Goal: Task Accomplishment & Management: Manage account settings

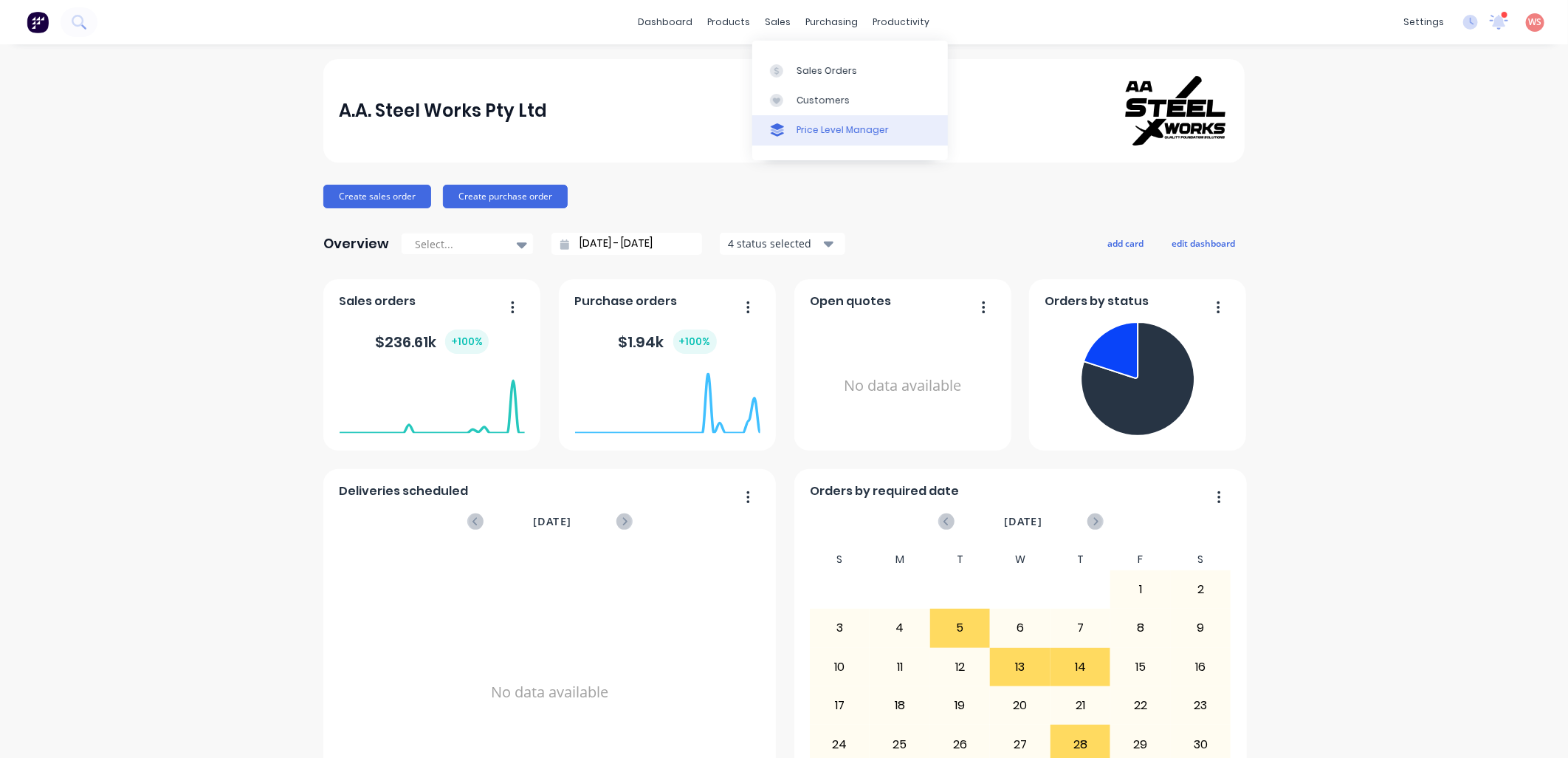
click at [810, 135] on div "Price Level Manager" at bounding box center [842, 130] width 92 height 13
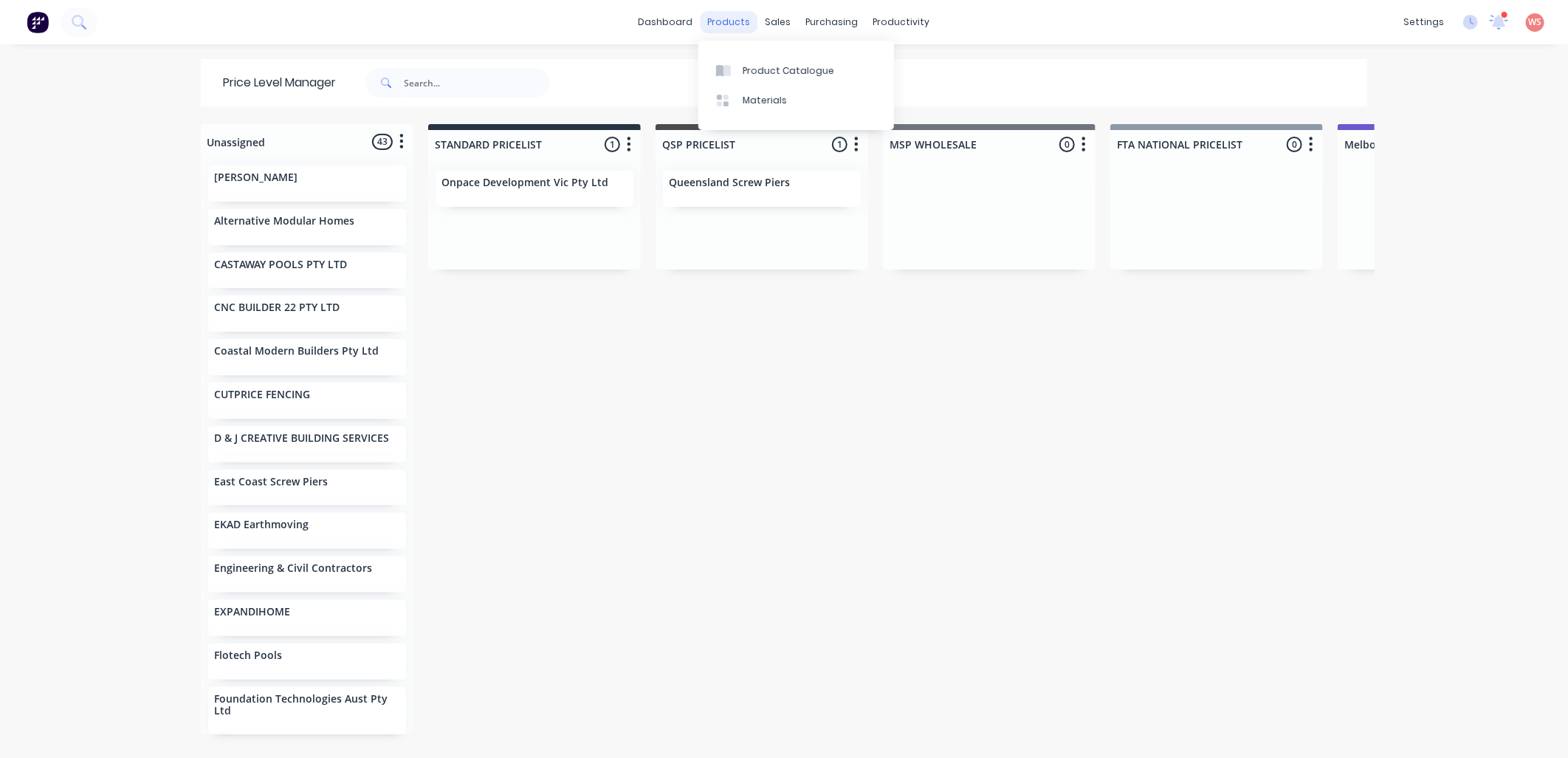
click at [726, 21] on div "products" at bounding box center [729, 22] width 58 height 23
click at [784, 69] on div "Product Catalogue" at bounding box center [789, 71] width 92 height 13
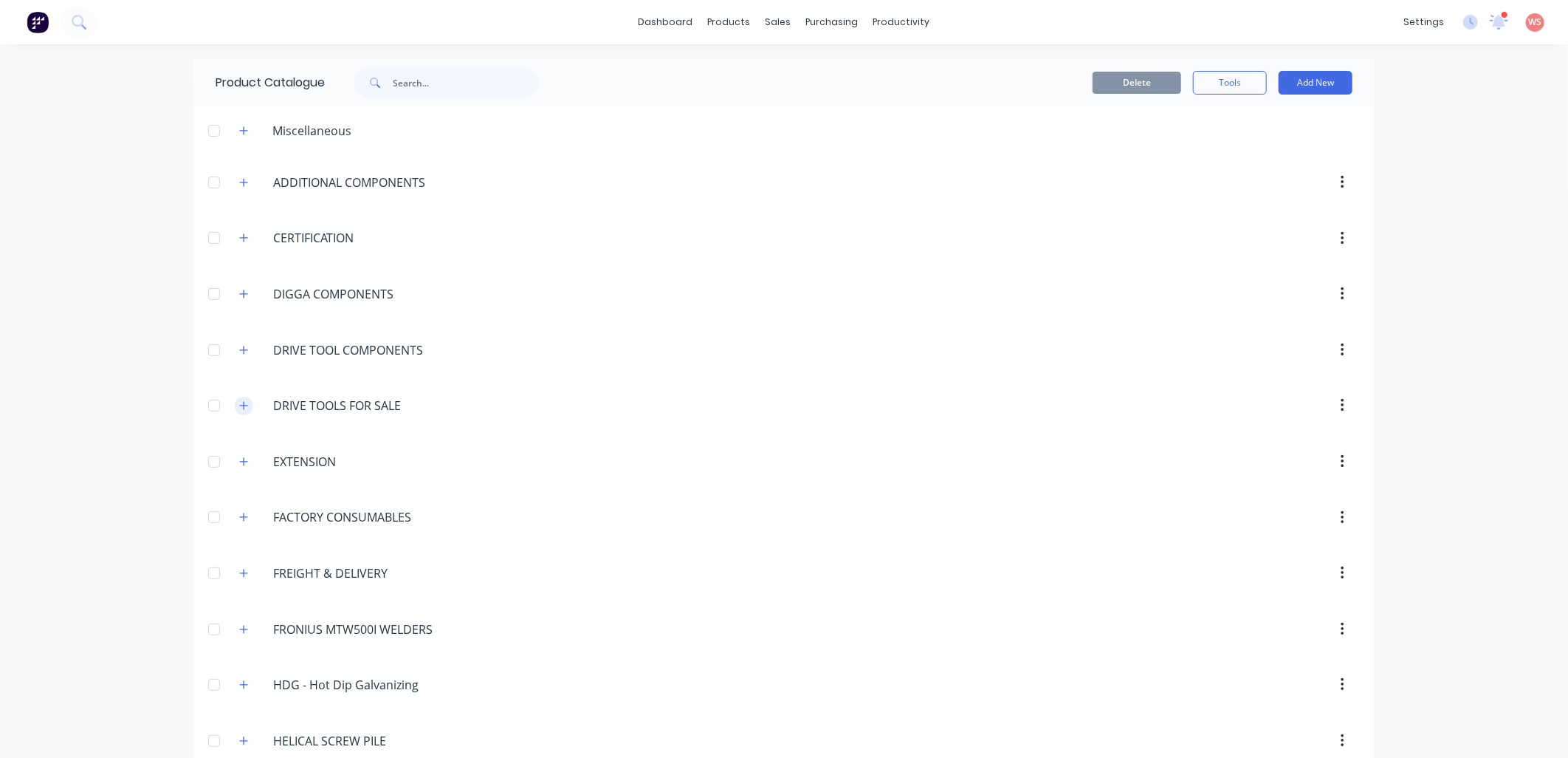
click at [239, 409] on icon "button" at bounding box center [243, 405] width 9 height 10
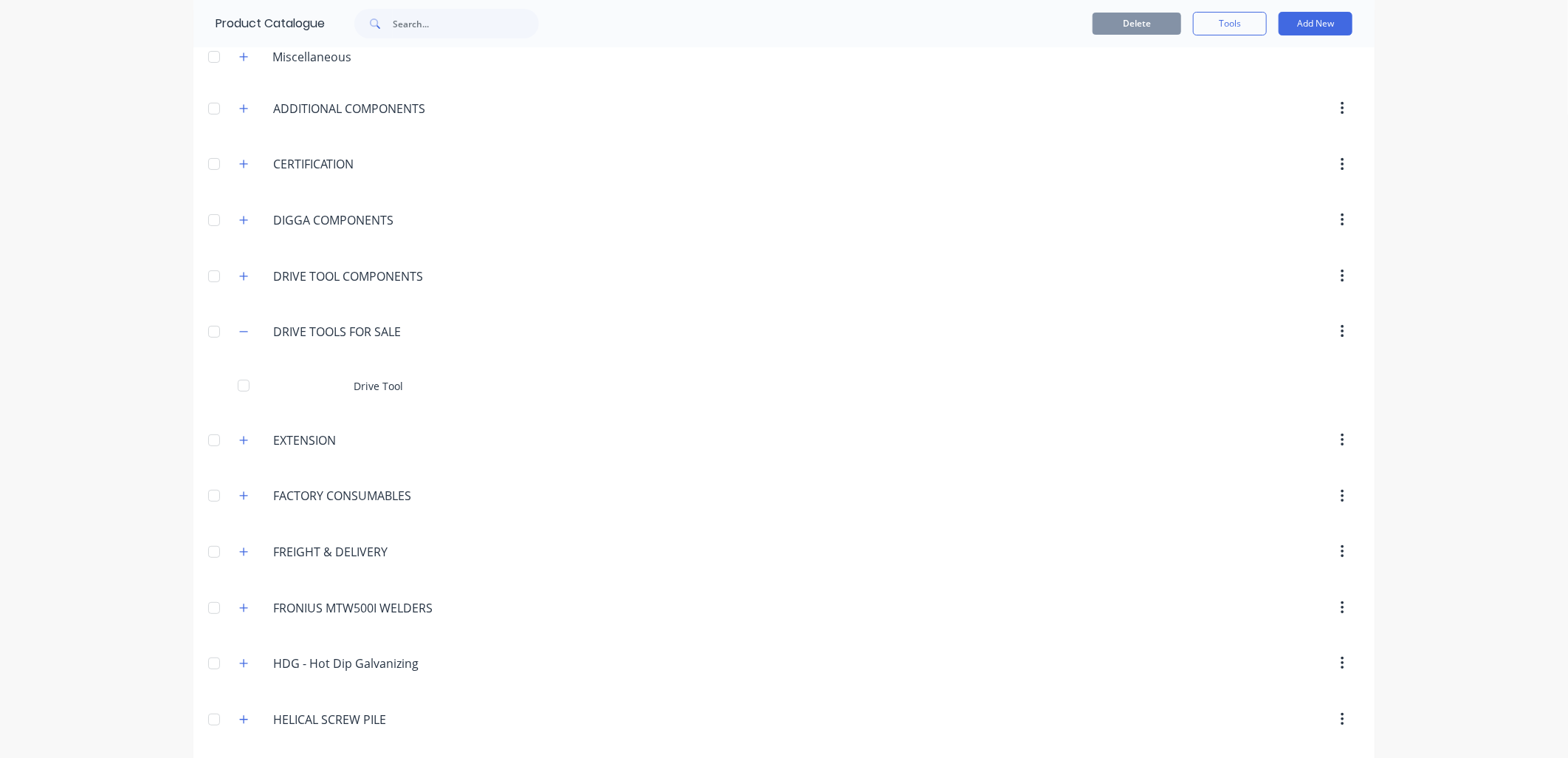
scroll to position [109, 0]
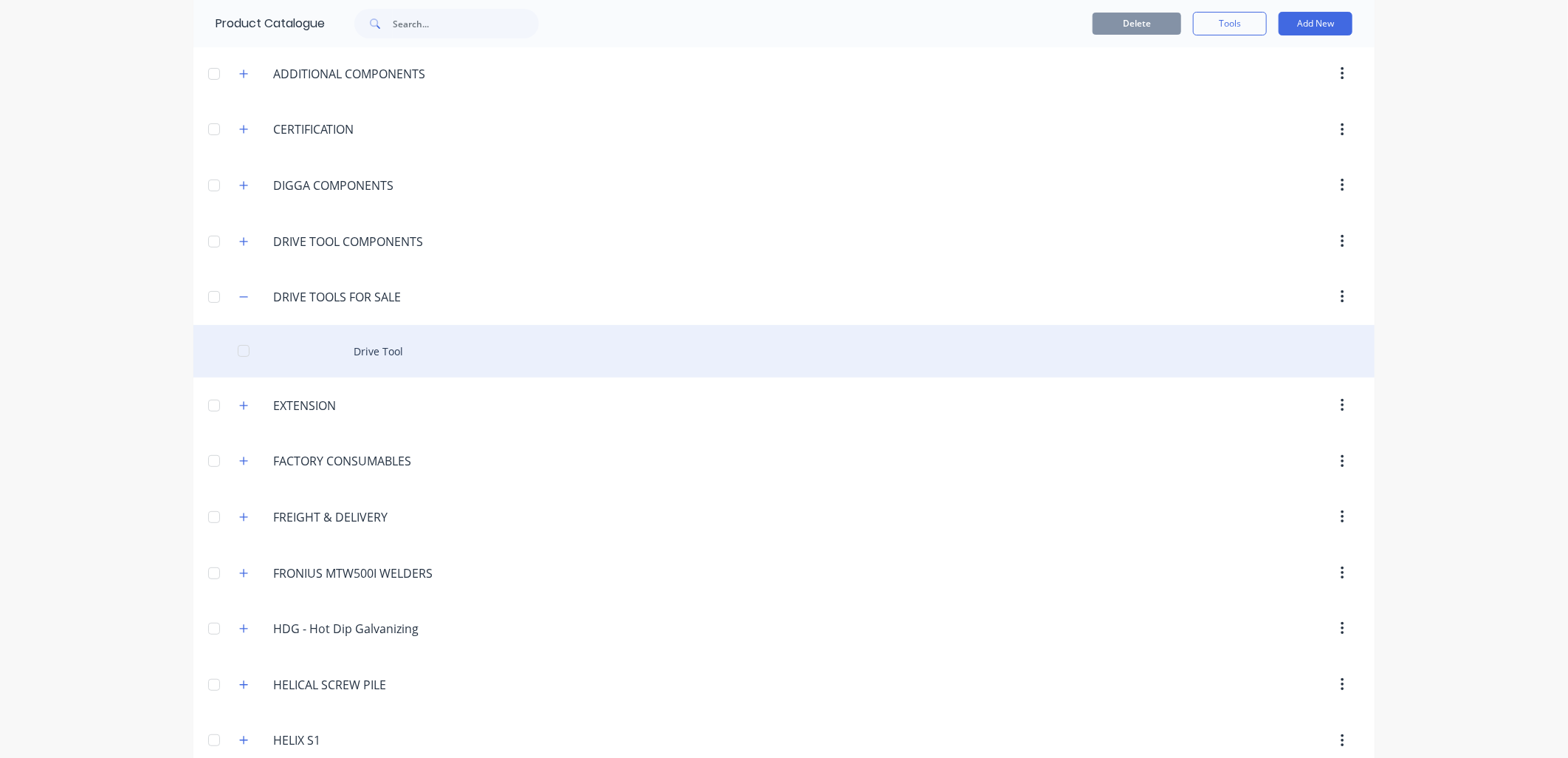
click at [388, 348] on div "Drive Tool" at bounding box center [784, 351] width 1181 height 53
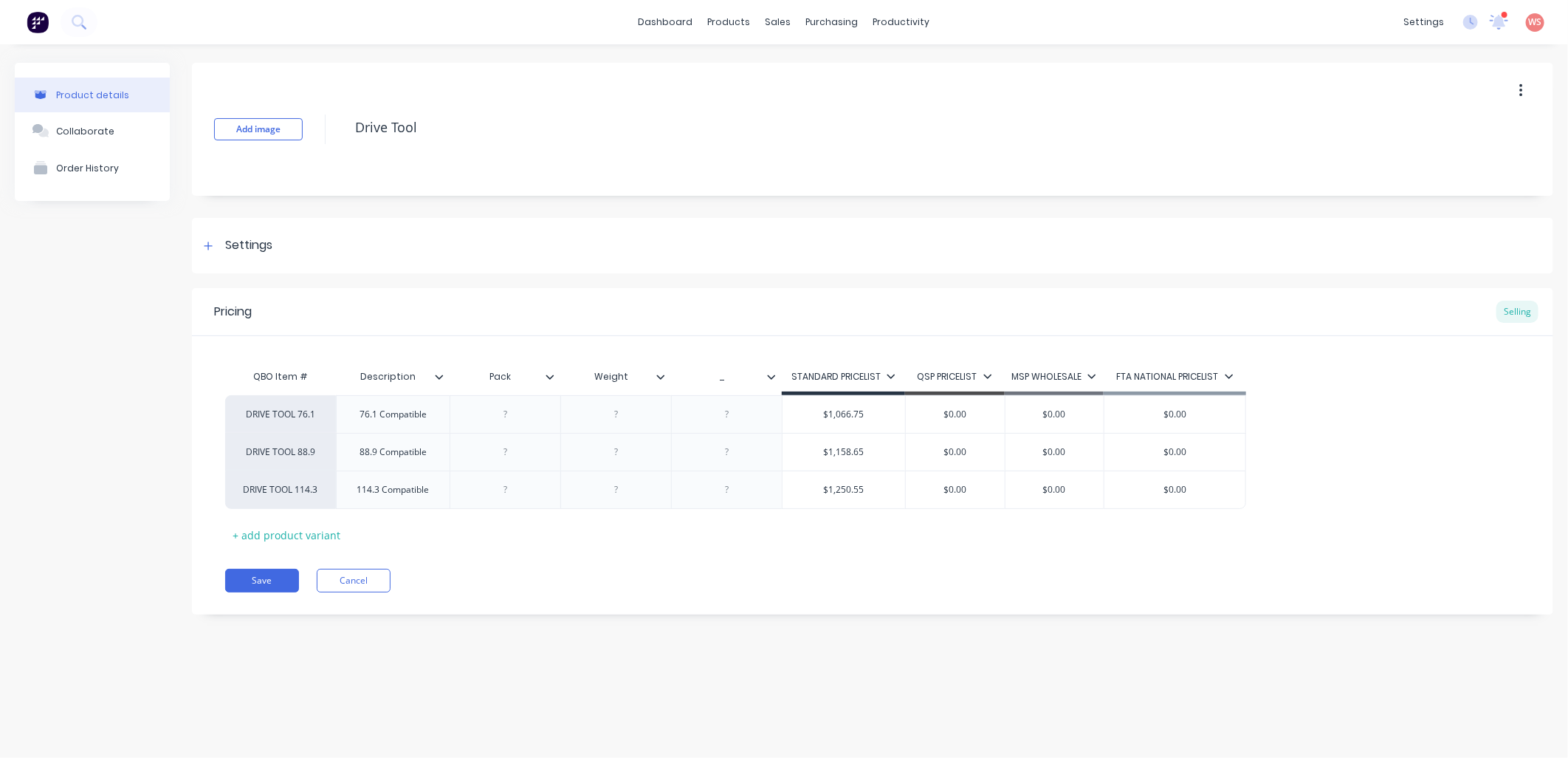
type textarea "x"
type input "$1,158.65"
drag, startPoint x: 873, startPoint y: 455, endPoint x: 828, endPoint y: 452, distance: 45.1
click at [828, 452] on input "$1,158.65" at bounding box center [844, 452] width 123 height 13
type textarea "x"
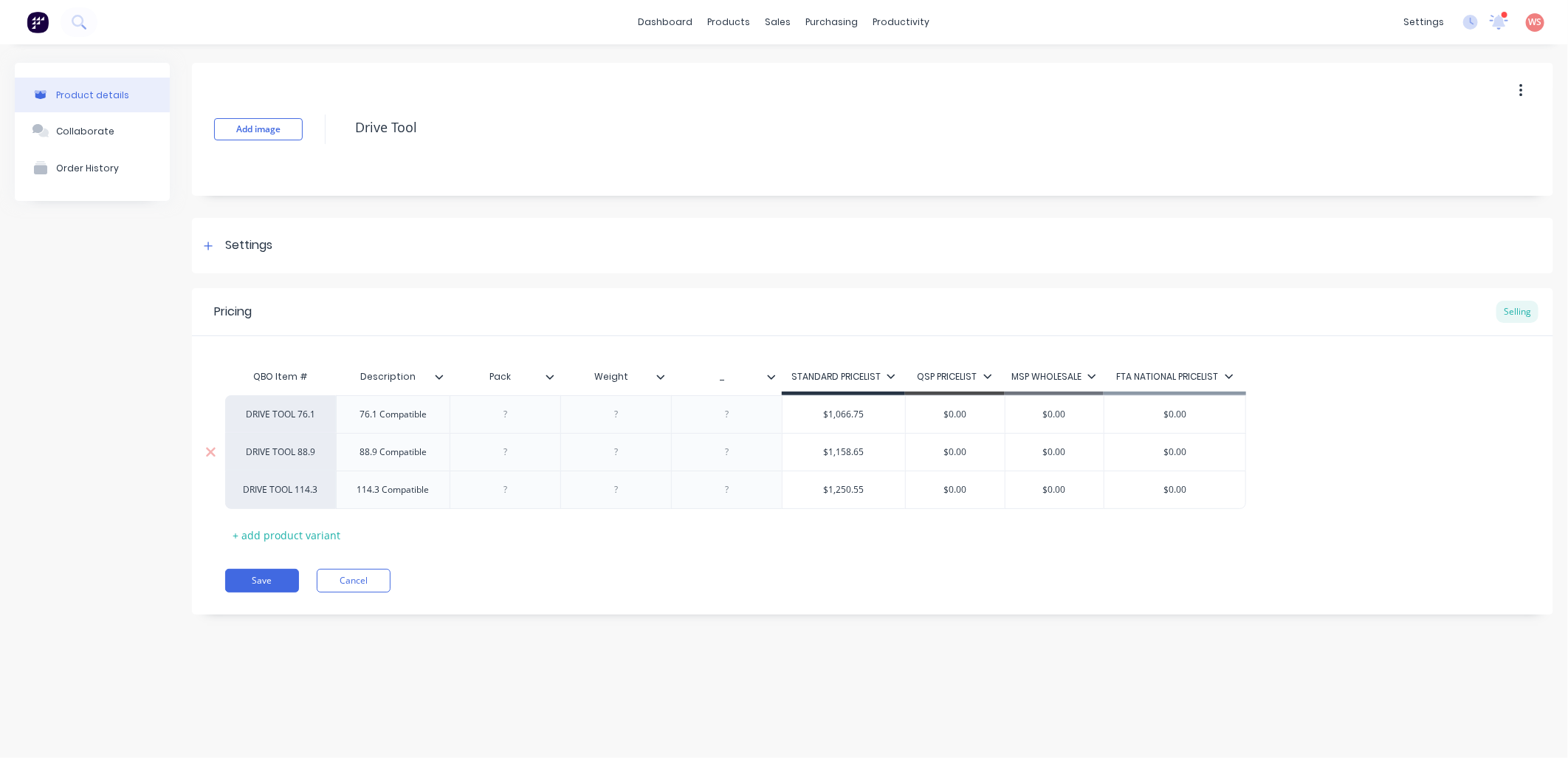
type input "$1"
type textarea "x"
type input "$12"
type textarea "x"
type input "$125"
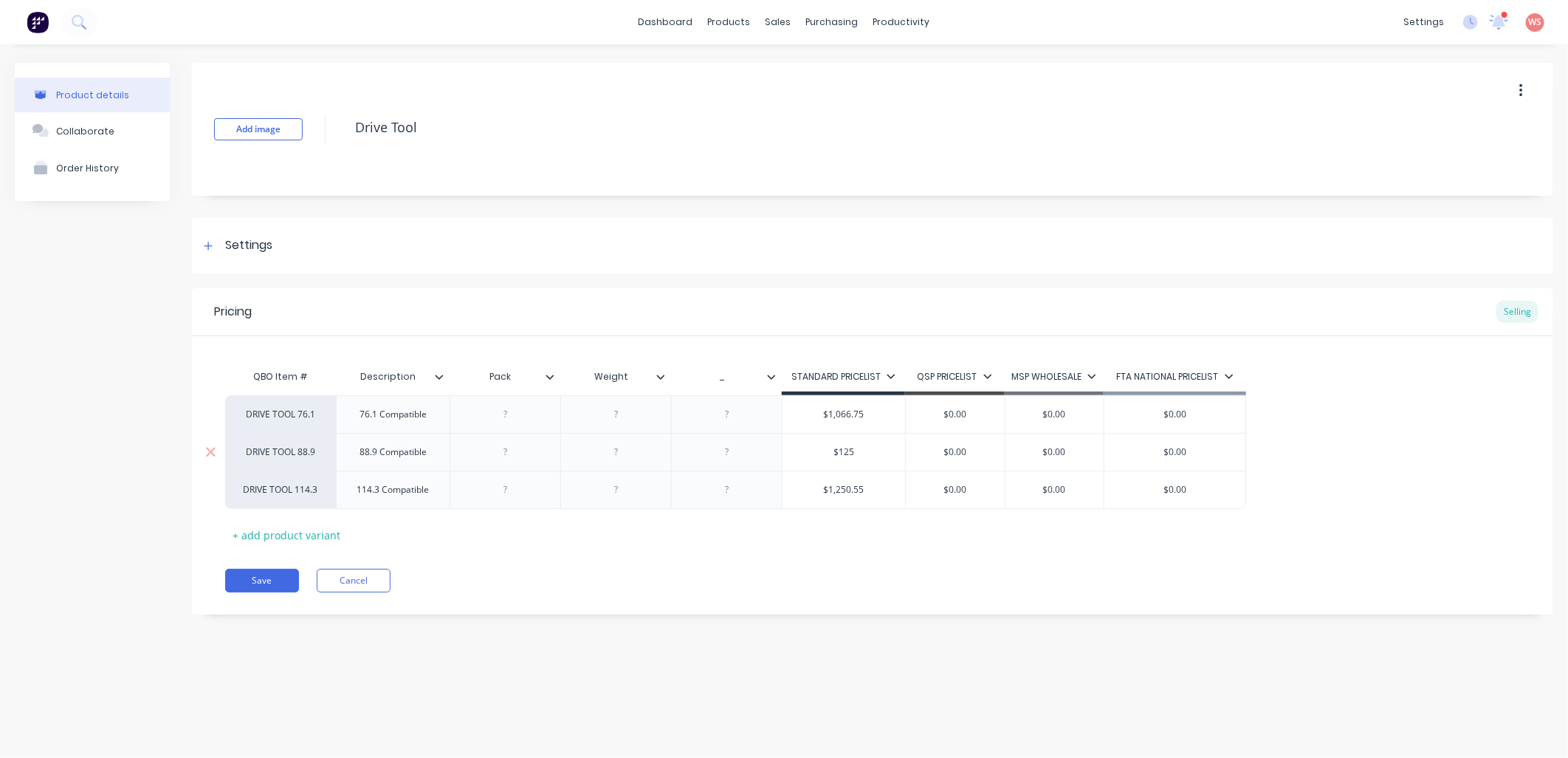
type textarea "x"
type input "$1251"
type textarea "x"
type input "$1251."
type textarea "x"
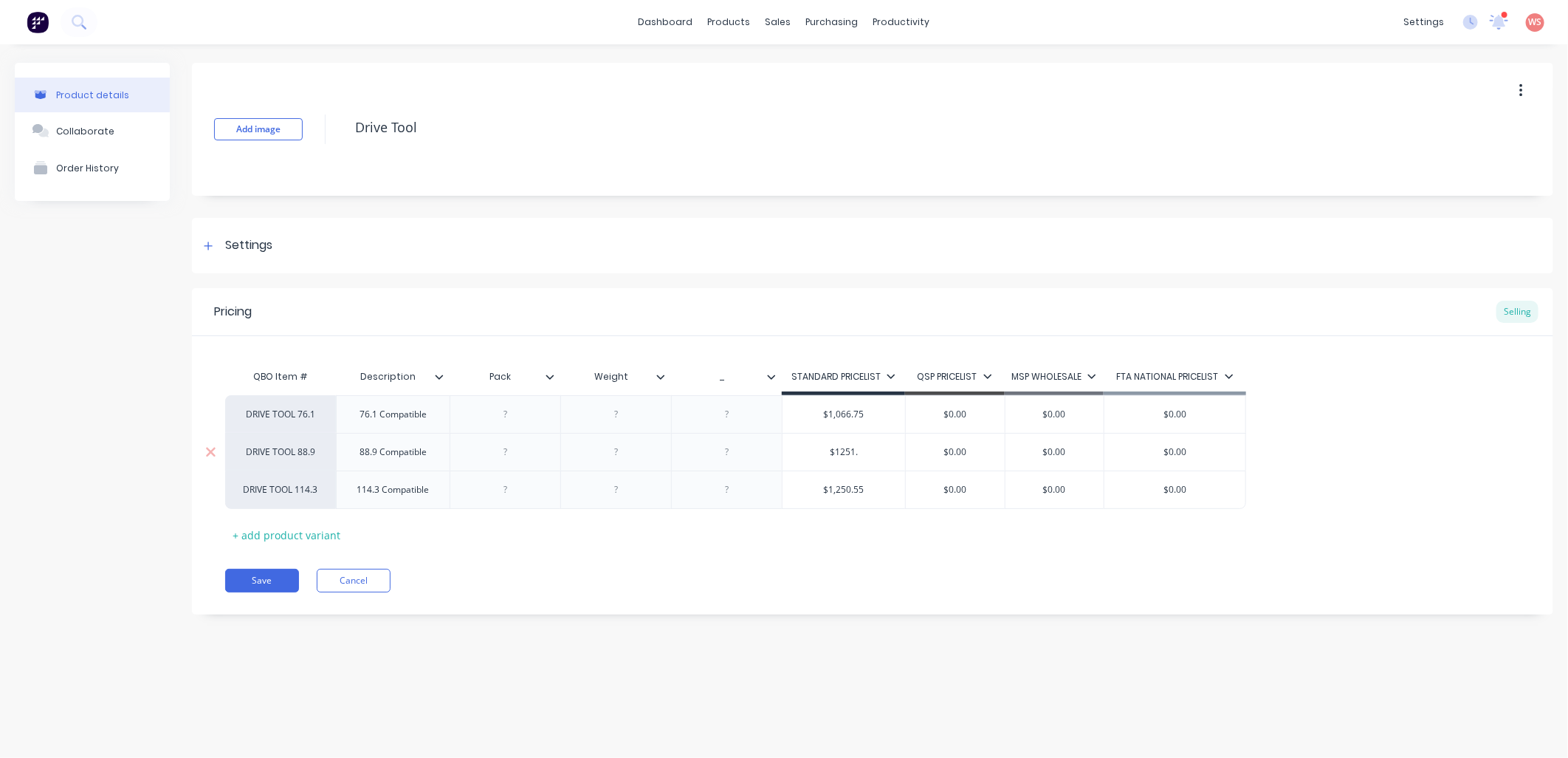
type input "$1251.3"
type textarea "x"
type input "$1251.35"
click at [666, 726] on div "Product details Collaborate Order History Add image Drive Tool Settings Product…" at bounding box center [784, 386] width 1568 height 684
drag, startPoint x: 872, startPoint y: 411, endPoint x: 830, endPoint y: 421, distance: 43.2
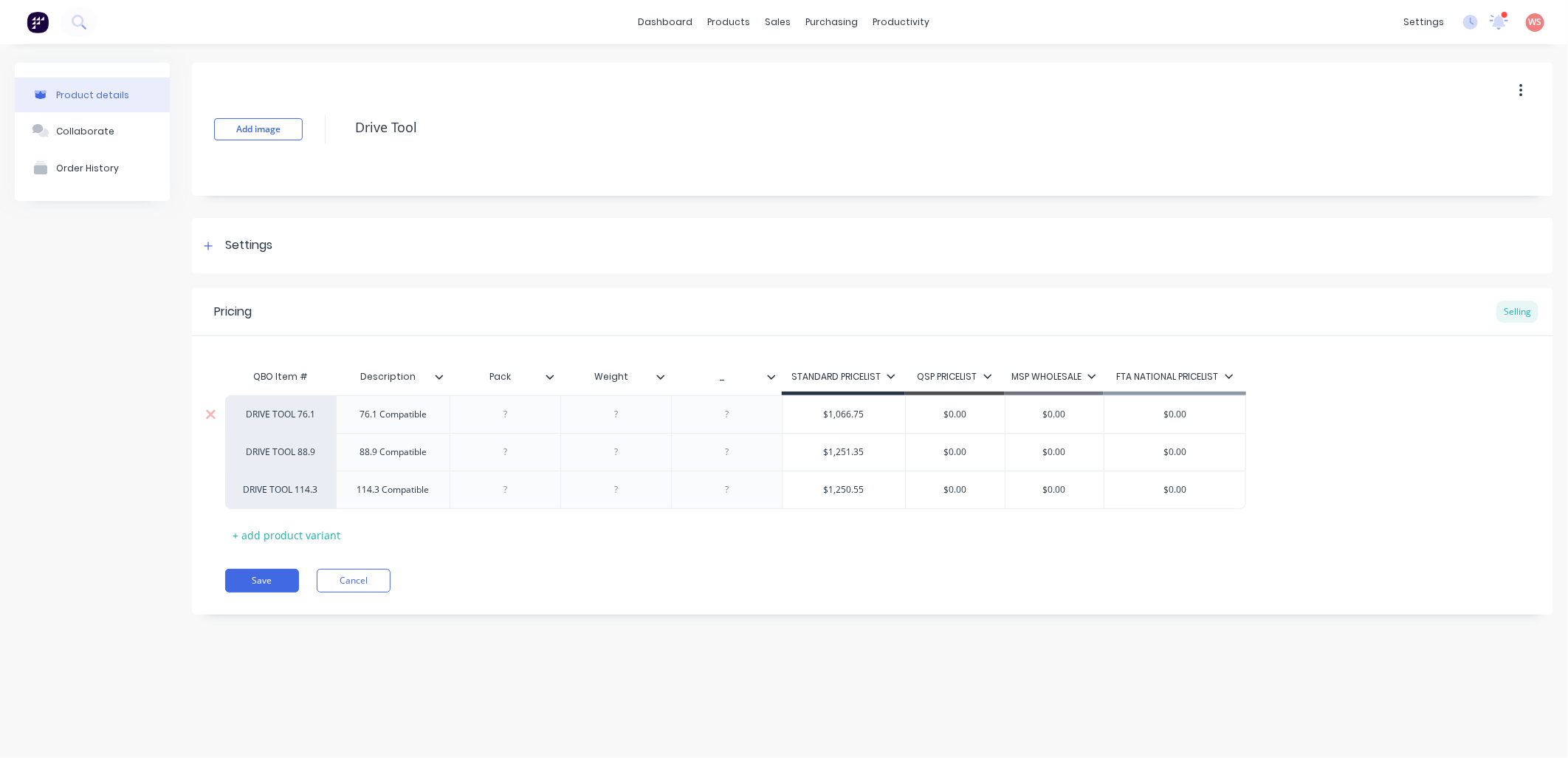
click at [830, 421] on input "$1,066.75" at bounding box center [844, 415] width 123 height 13
type input "$1"
type textarea "x"
type input "$11"
type textarea "x"
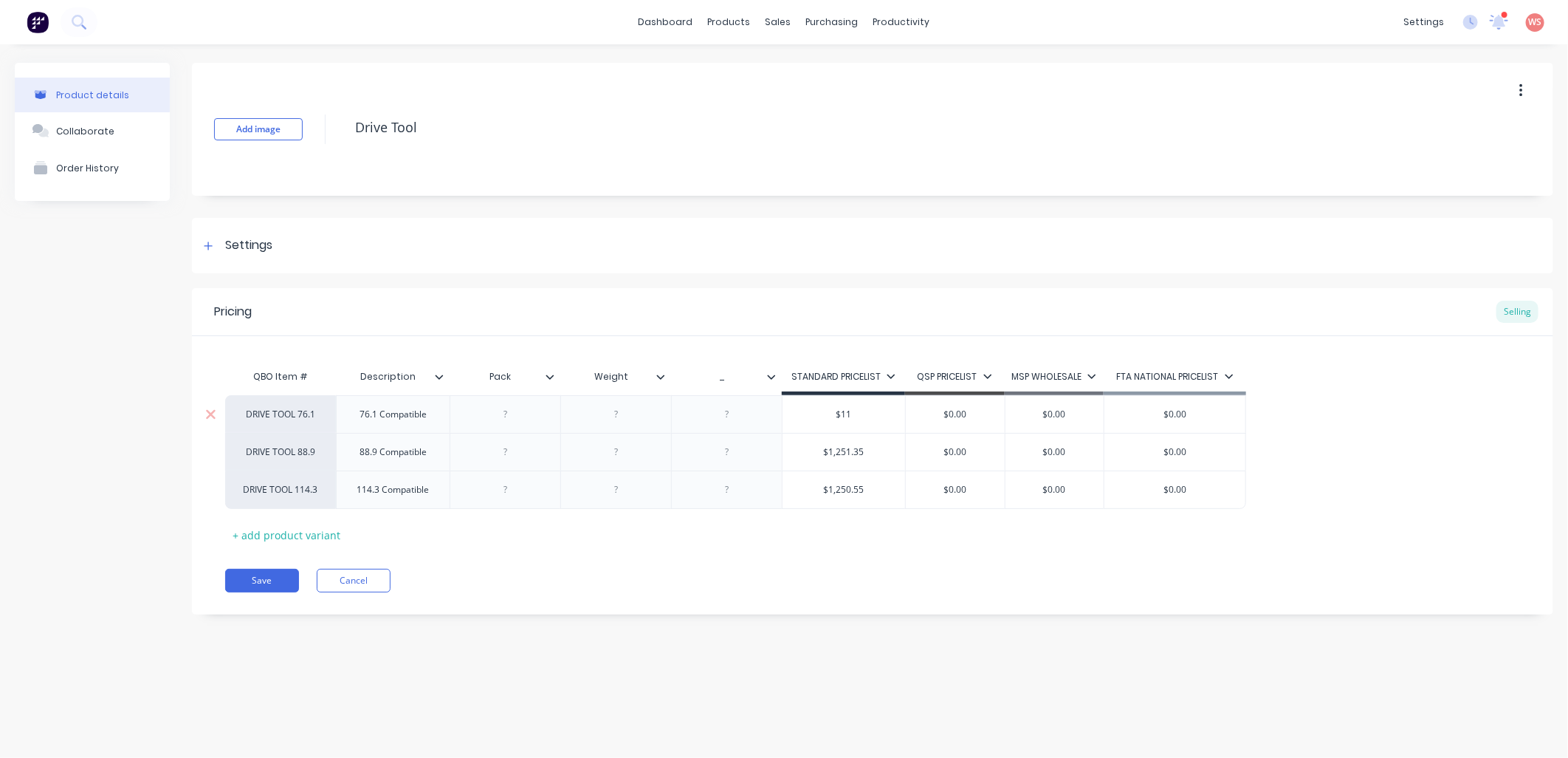
type input "$115"
type textarea "x"
type input "$1152"
type textarea "x"
type input "$1152."
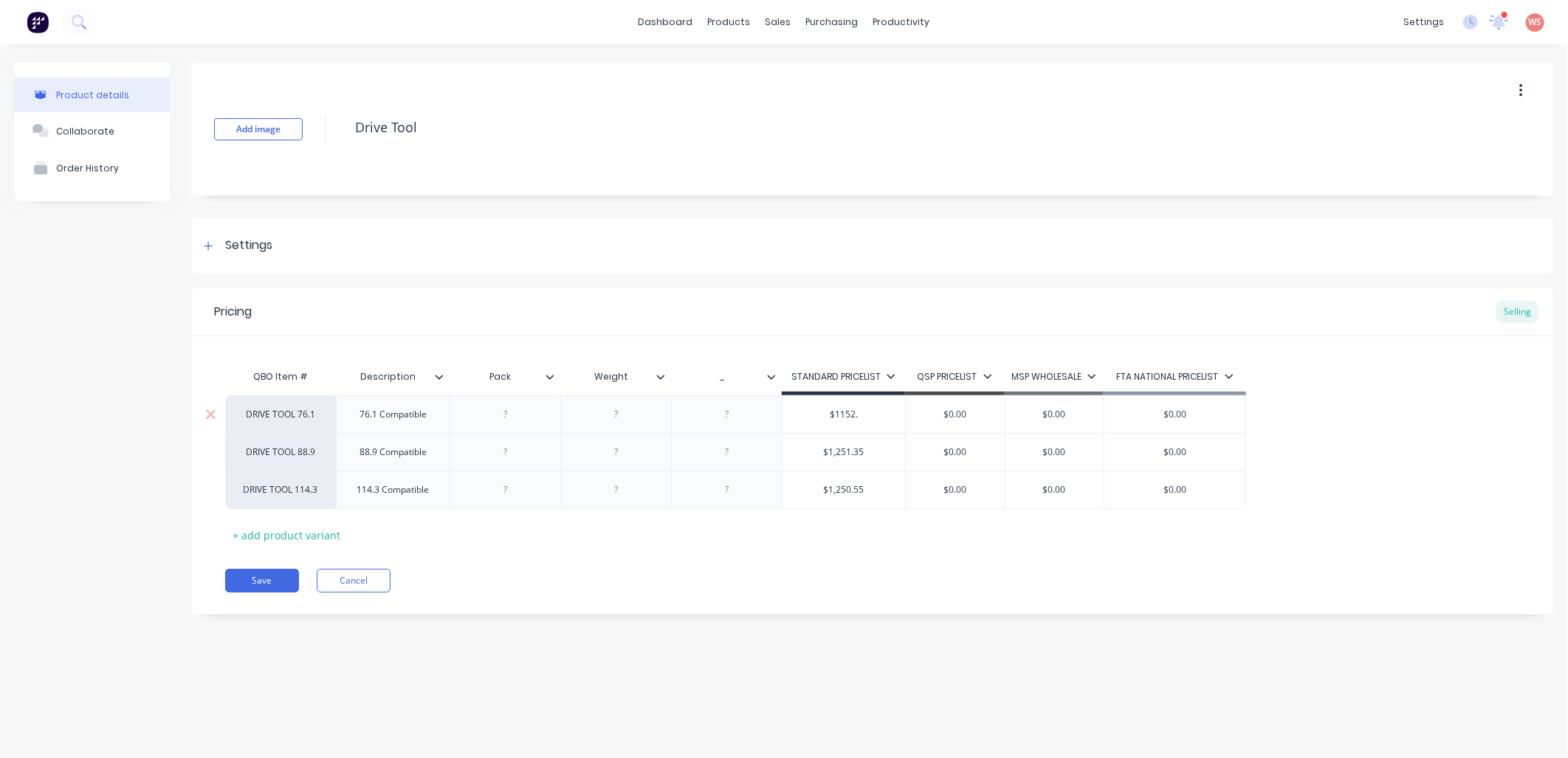
type textarea "x"
type input "$1152.09"
type textarea "x"
type input "$1152.09"
type input "$1,250.55"
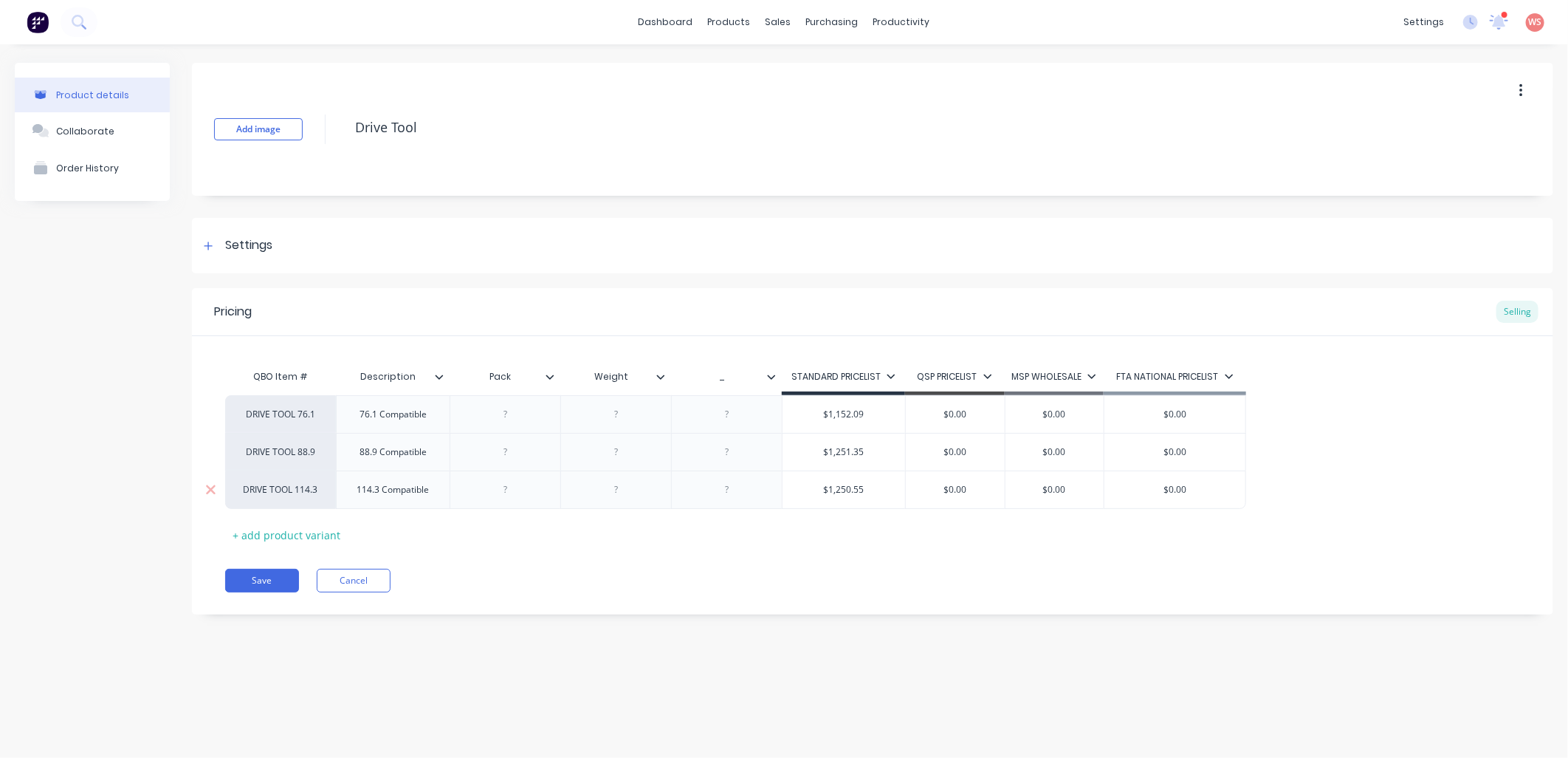
drag, startPoint x: 865, startPoint y: 491, endPoint x: 828, endPoint y: 486, distance: 37.3
click at [828, 486] on input "$1,250.55" at bounding box center [844, 490] width 123 height 13
type textarea "x"
type input "$1"
type textarea "x"
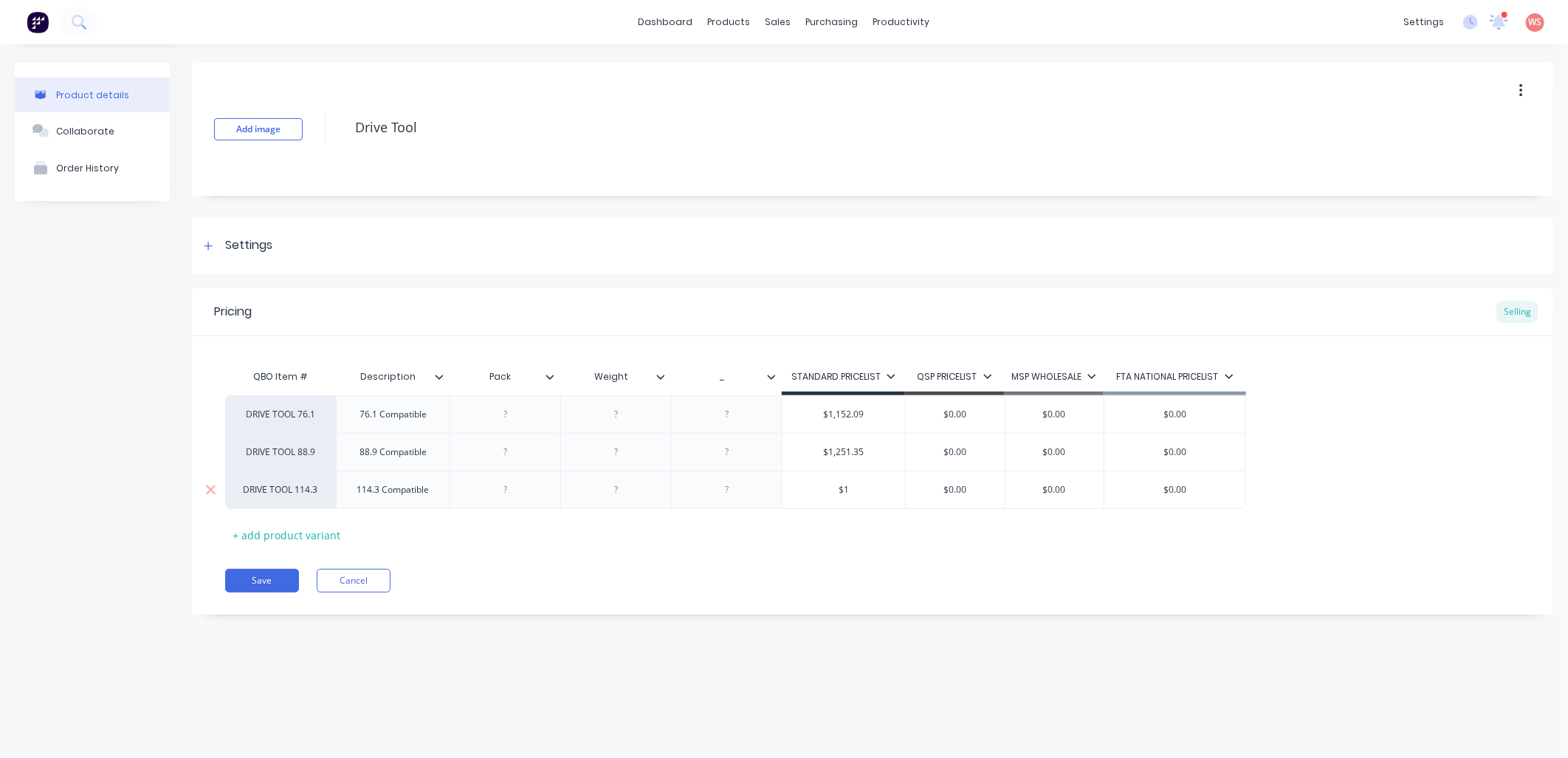
type input "$13"
type textarea "x"
type input "$130"
type textarea "x"
type input "$130."
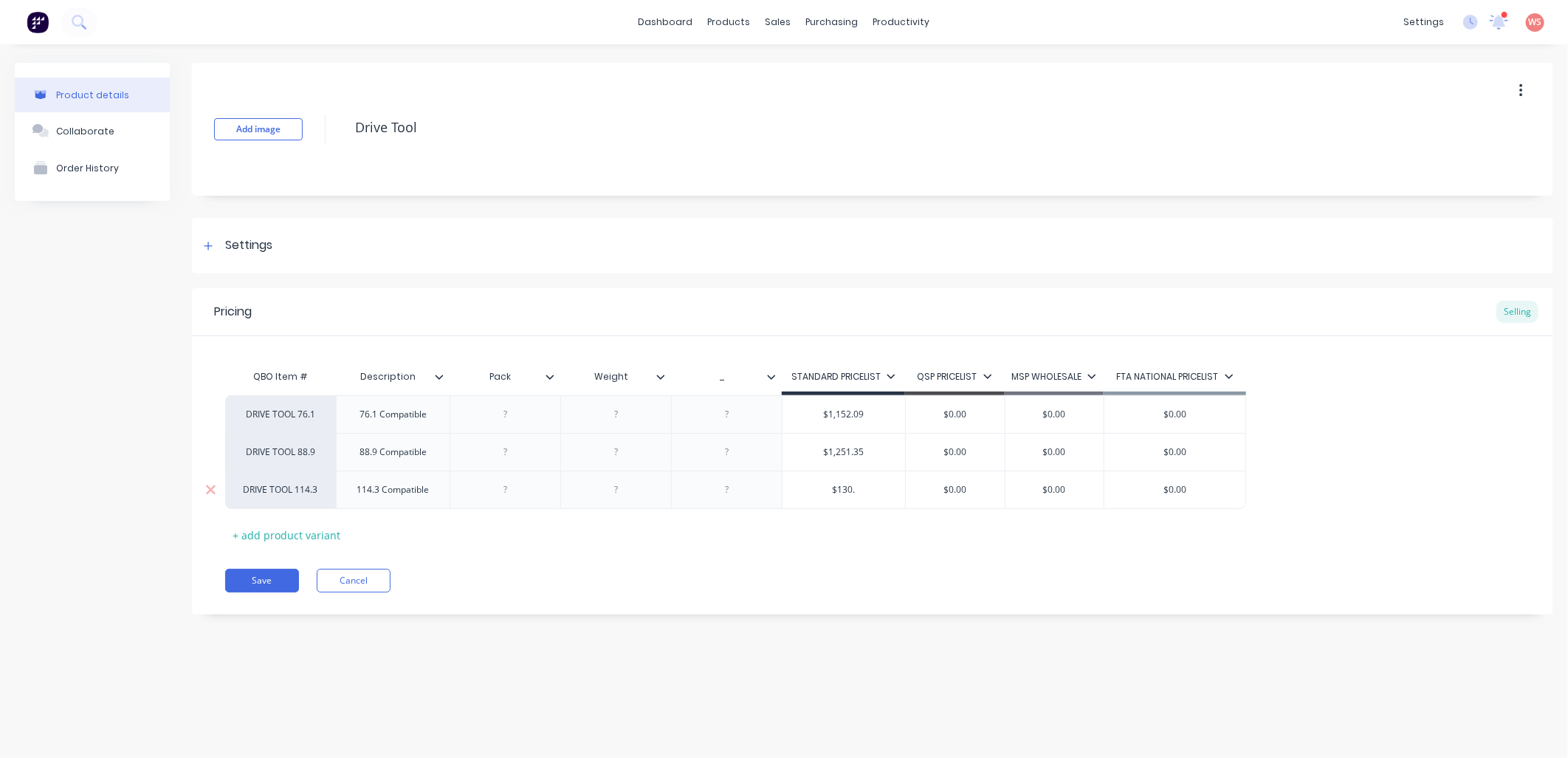
type textarea "x"
type input "$130.5"
type textarea "x"
type input "$130.59"
click at [808, 722] on div "Product details Collaborate Order History Add image Drive Tool Settings Product…" at bounding box center [784, 386] width 1568 height 684
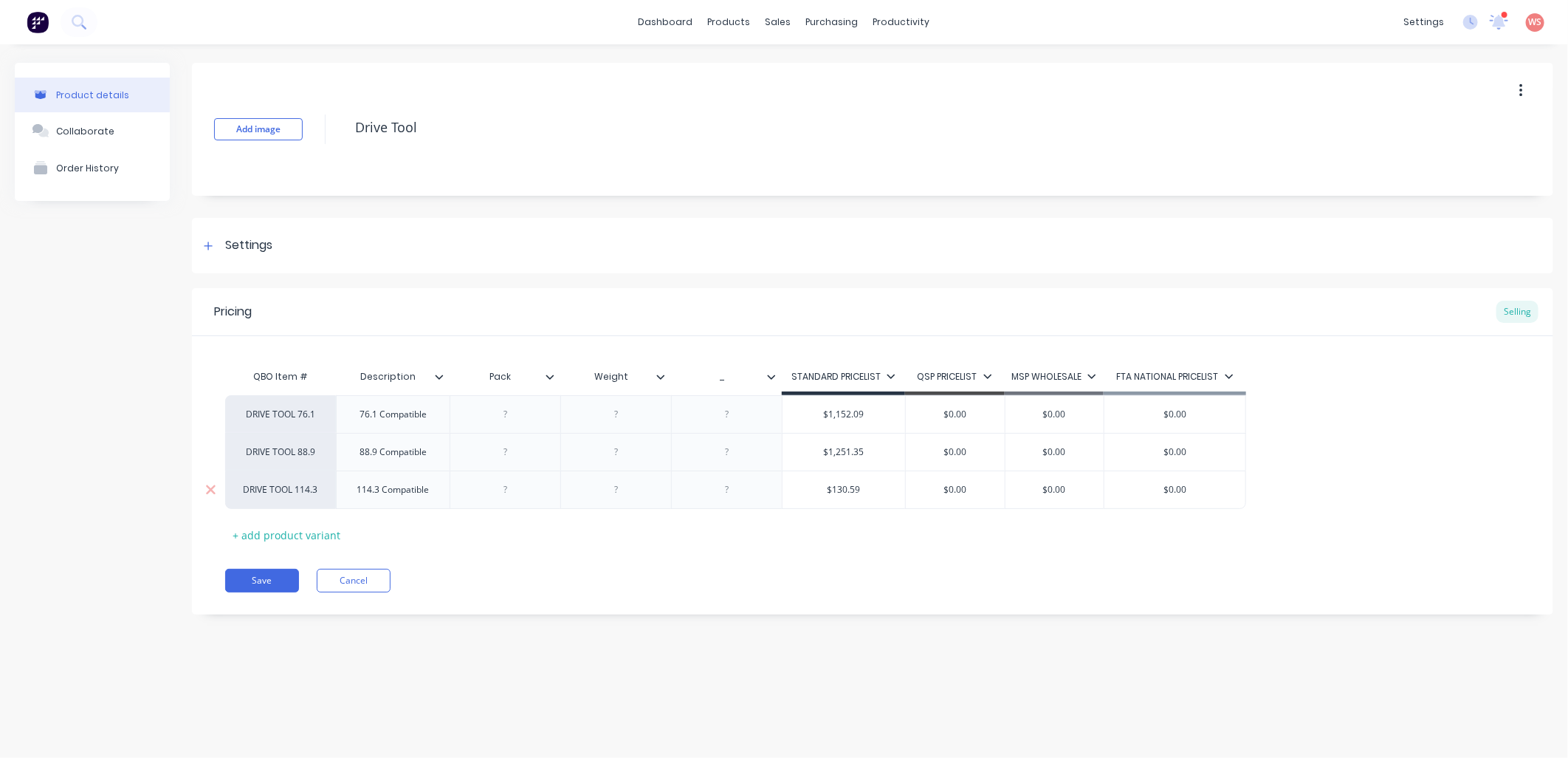
click at [842, 490] on input "$130.59" at bounding box center [844, 490] width 123 height 13
type textarea "x"
type input "$1350.59"
click at [853, 674] on div "Product details Collaborate Order History Add image Drive Tool Settings Product…" at bounding box center [784, 386] width 1568 height 684
click at [279, 580] on button "Save" at bounding box center [262, 580] width 74 height 23
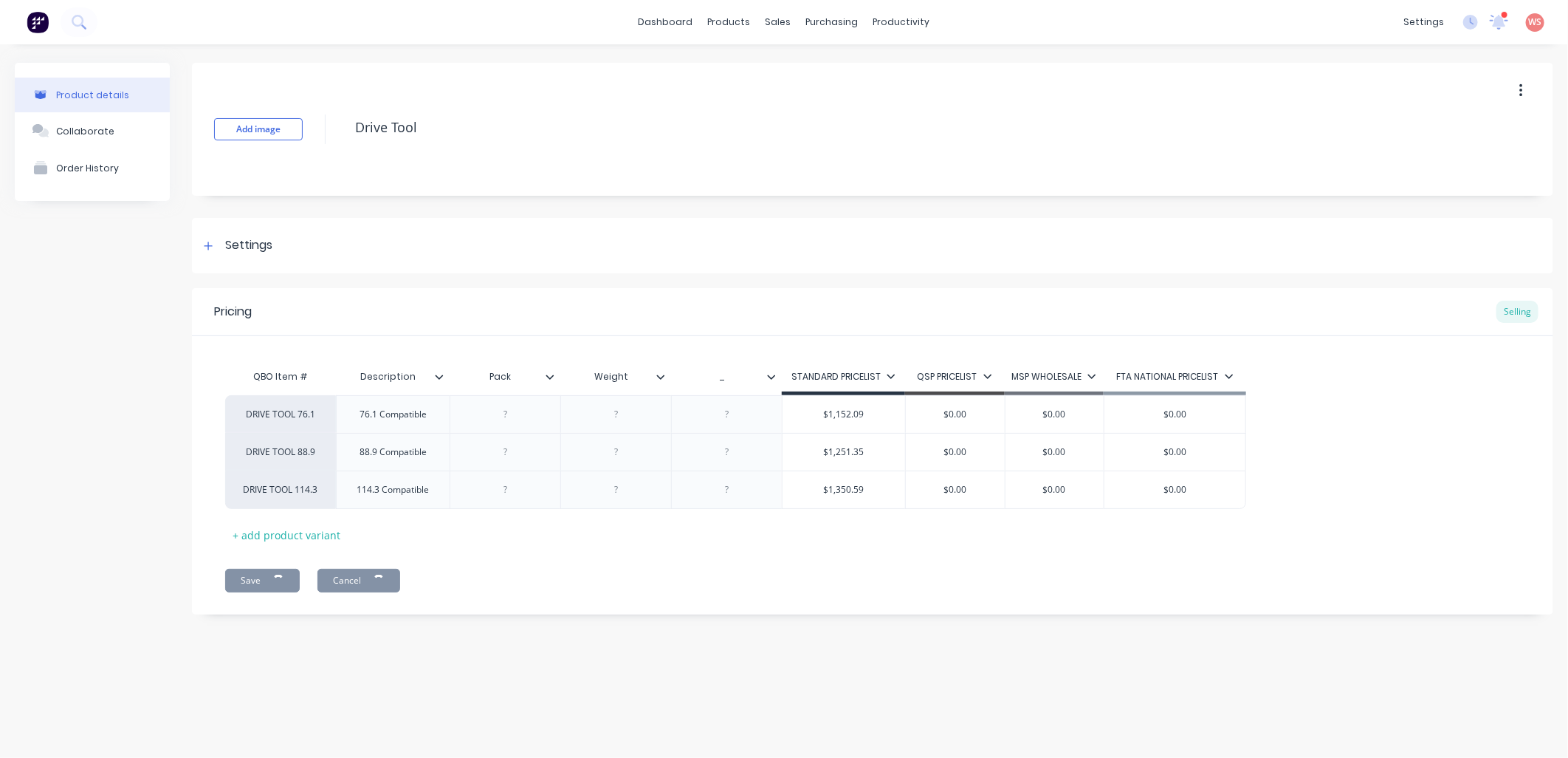
type textarea "x"
